Goal: Task Accomplishment & Management: Manage account settings

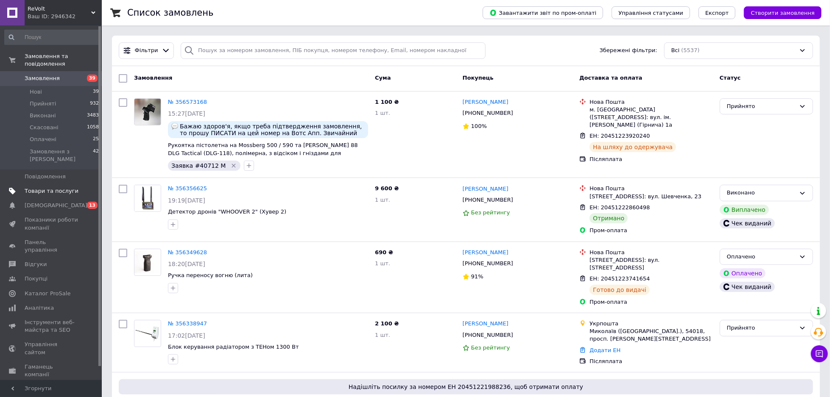
click at [61, 187] on span "Товари та послуги" at bounding box center [52, 191] width 54 height 8
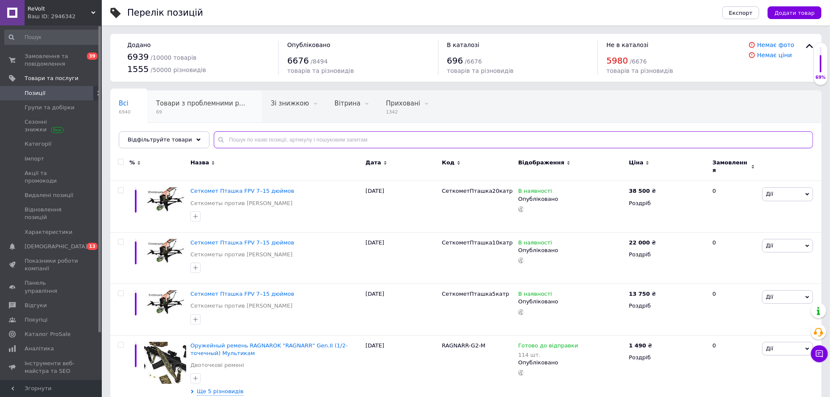
click at [230, 137] on input "text" at bounding box center [513, 139] width 599 height 17
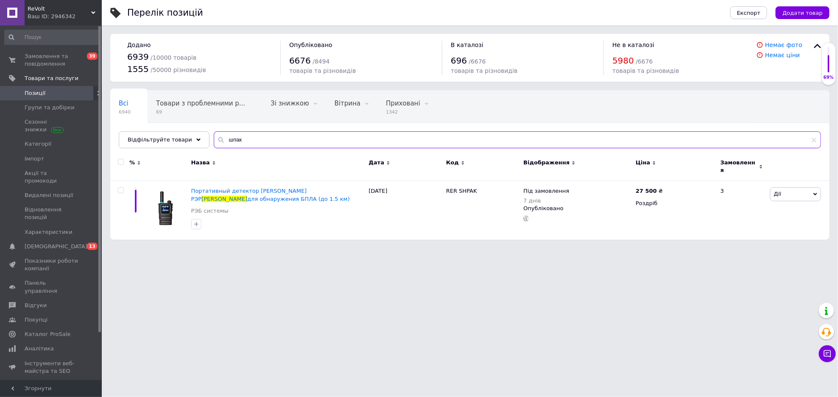
type input "шпак"
click at [54, 95] on span "Позиції" at bounding box center [52, 93] width 54 height 8
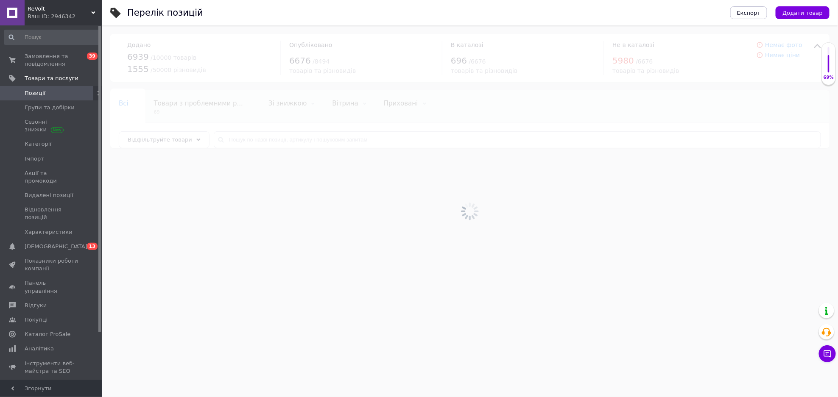
click at [367, 136] on div at bounding box center [470, 211] width 736 height 372
click at [369, 140] on div at bounding box center [470, 211] width 736 height 372
click at [368, 140] on div at bounding box center [470, 211] width 736 height 372
click at [366, 140] on div at bounding box center [470, 211] width 736 height 372
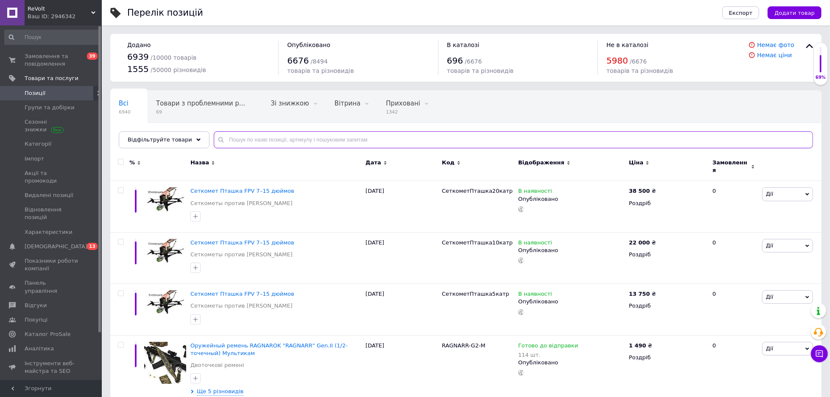
click at [355, 147] on input "text" at bounding box center [513, 139] width 599 height 17
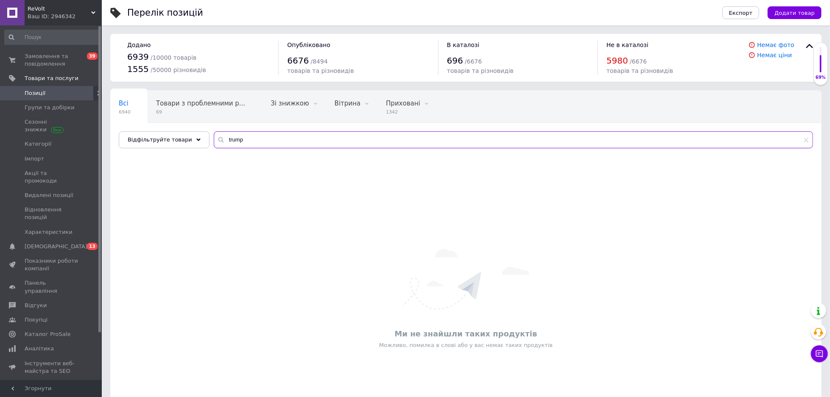
drag, startPoint x: 305, startPoint y: 146, endPoint x: 135, endPoint y: 153, distance: 170.2
click at [135, 153] on div "Всі 6940 Товари з проблемними р... 69 Зі знижкою 0 Видалити Редагувати Вітрина …" at bounding box center [465, 268] width 711 height 356
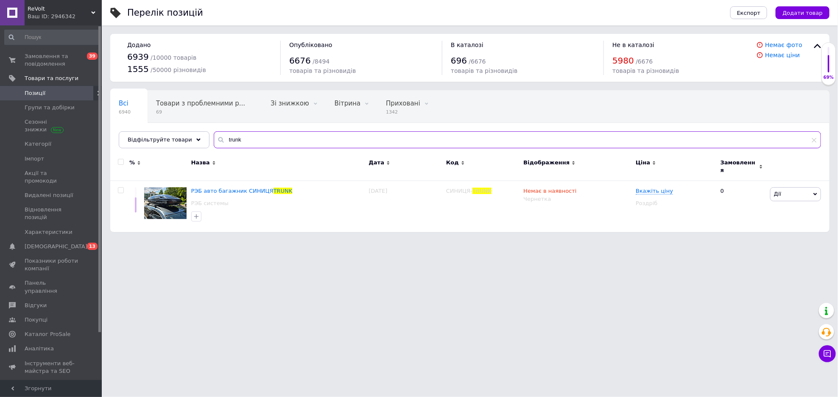
drag, startPoint x: 244, startPoint y: 134, endPoint x: 158, endPoint y: 129, distance: 86.6
click at [158, 129] on div "Всі 6940 Товари з проблемними р... 69 Зі знижкою 0 Видалити Редагувати Вітрина …" at bounding box center [469, 119] width 719 height 58
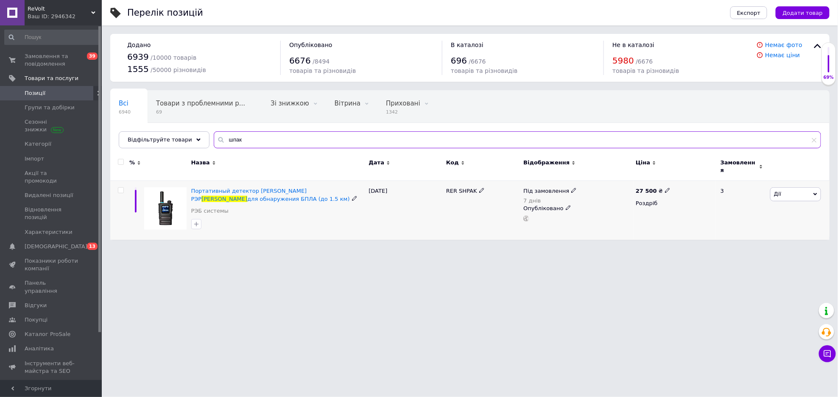
type input "шпак"
click at [571, 188] on icon at bounding box center [573, 190] width 5 height 5
click at [606, 180] on li "В наявності" at bounding box center [619, 186] width 81 height 12
click at [580, 239] on div "Перелік позицій Експорт Додати товар Додано 6939 / 10000 товарів 1555 / 50000 р…" at bounding box center [470, 124] width 736 height 248
click at [661, 188] on div "27 500 ₴" at bounding box center [653, 191] width 35 height 8
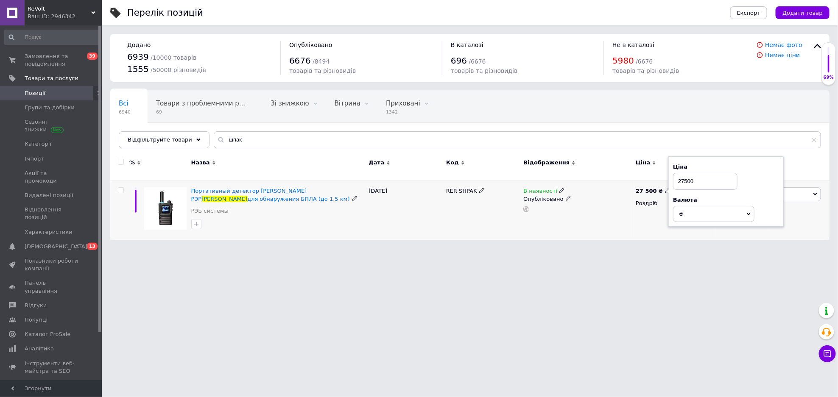
drag, startPoint x: 685, startPoint y: 175, endPoint x: 696, endPoint y: 176, distance: 11.0
click at [696, 176] on input "27500" at bounding box center [705, 181] width 64 height 17
type input "27000"
click at [676, 248] on html "ReVolt Ваш ID: 2946342 Сайт ReVolt Кабінет покупця Перевірити стан системи Стор…" at bounding box center [419, 124] width 838 height 248
drag, startPoint x: 231, startPoint y: 139, endPoint x: 209, endPoint y: 141, distance: 22.2
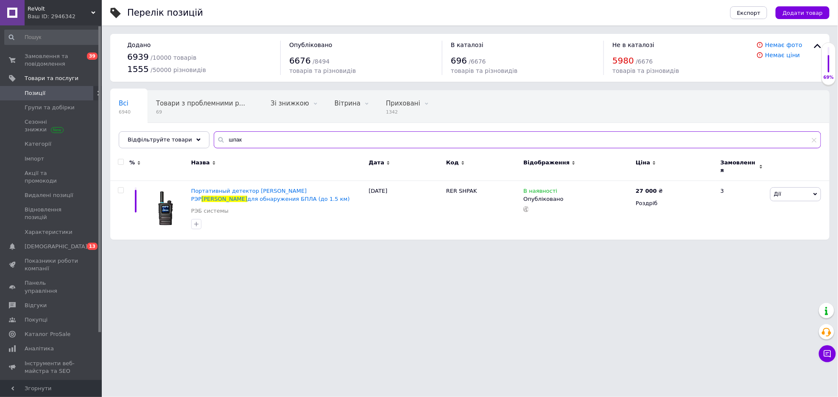
click at [214, 141] on div "шпак" at bounding box center [517, 139] width 607 height 17
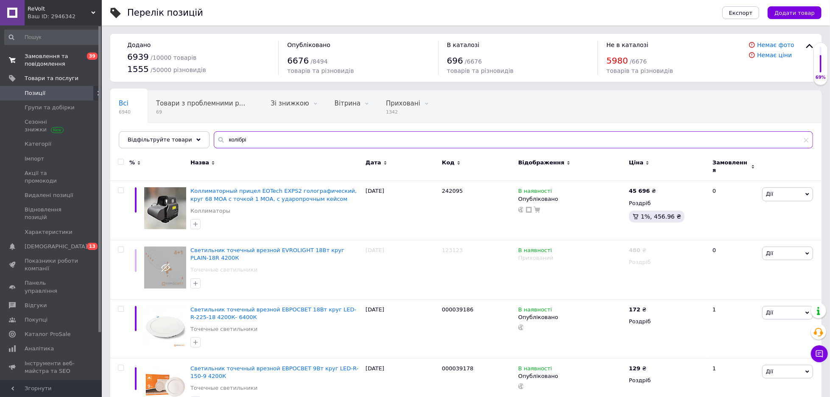
type input "колібрі"
click at [64, 61] on span "Замовлення та повідомлення" at bounding box center [52, 60] width 54 height 15
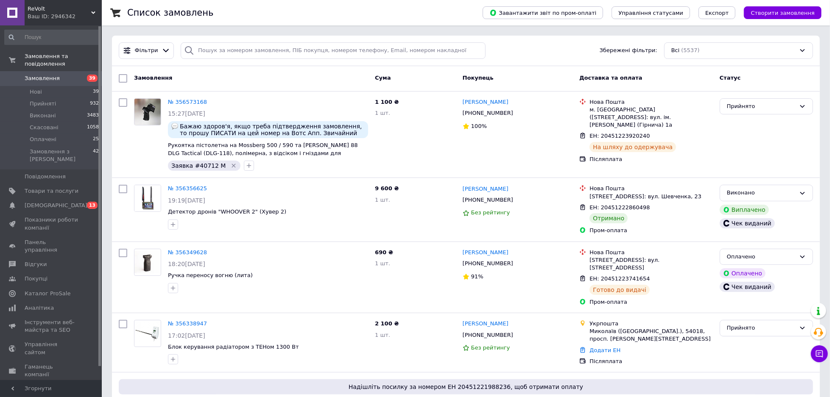
click at [80, 75] on span "39" at bounding box center [89, 79] width 23 height 8
